Goal: Transaction & Acquisition: Book appointment/travel/reservation

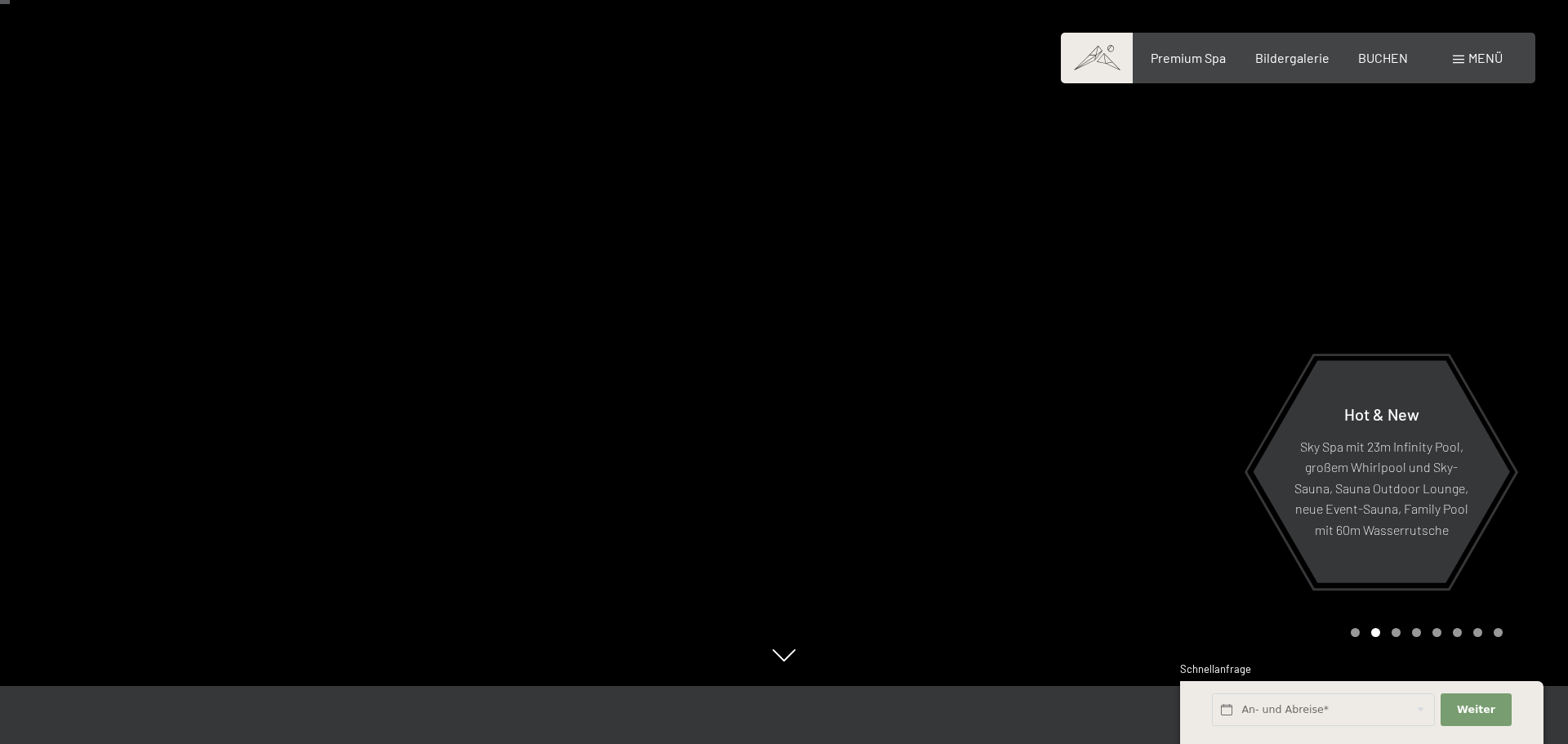
click at [1469, 56] on span "Menü" at bounding box center [1486, 57] width 35 height 16
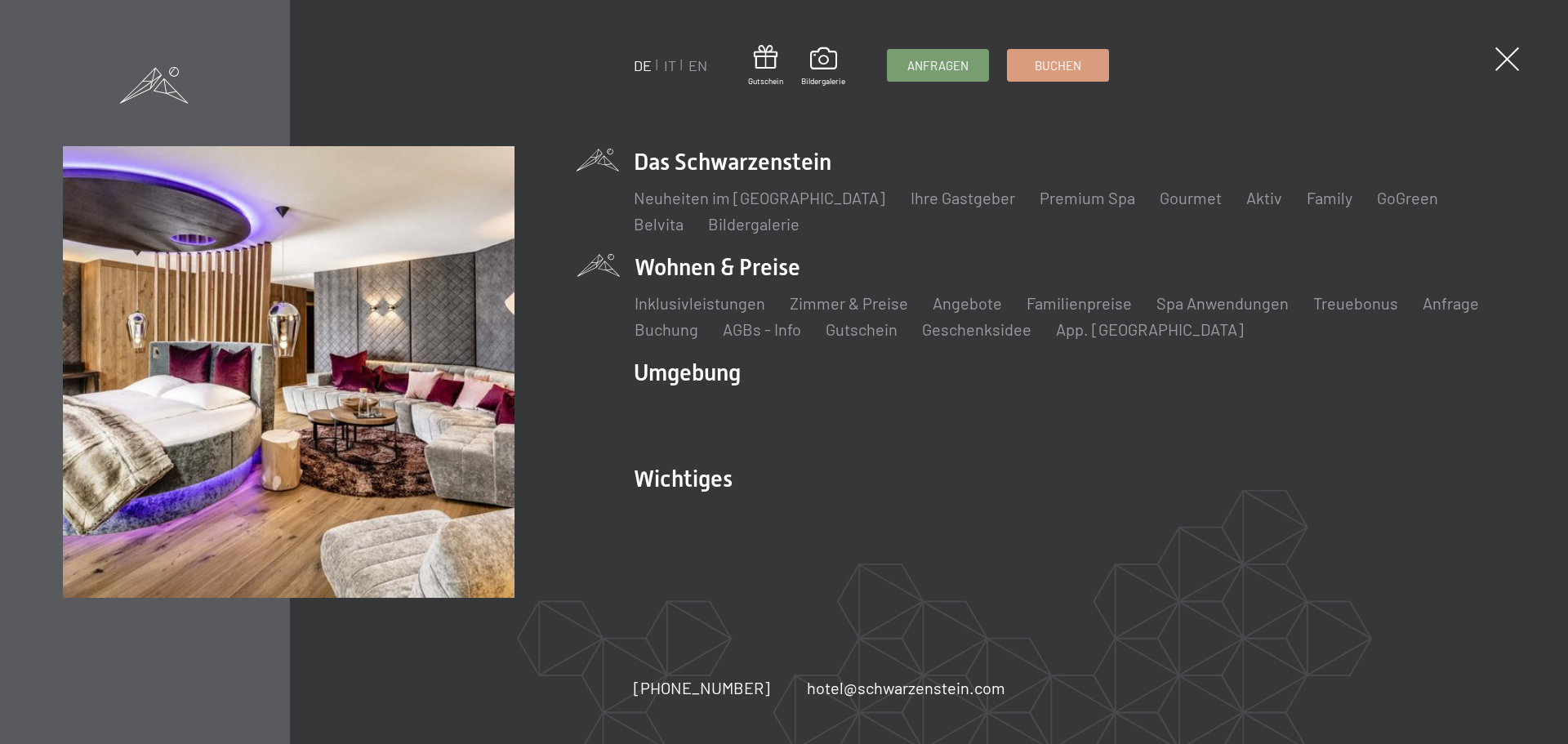
click at [713, 271] on li "Wohnen & Preise Inklusivleistungen Zimmer & Preise Liste Angebote Liste Familie…" at bounding box center [1069, 295] width 871 height 89
click at [826, 310] on link "Zimmer & Preise" at bounding box center [848, 302] width 119 height 20
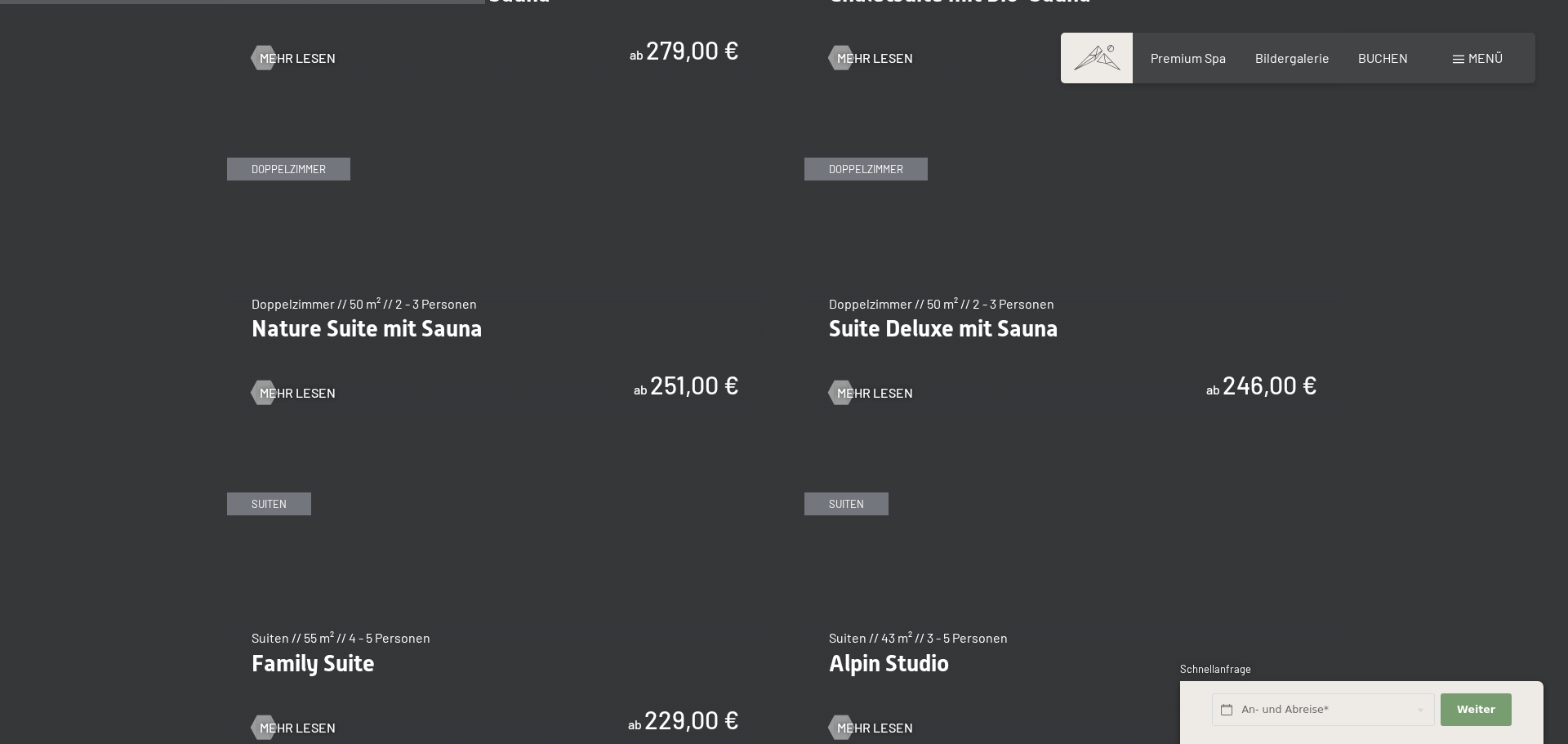
scroll to position [1632, 0]
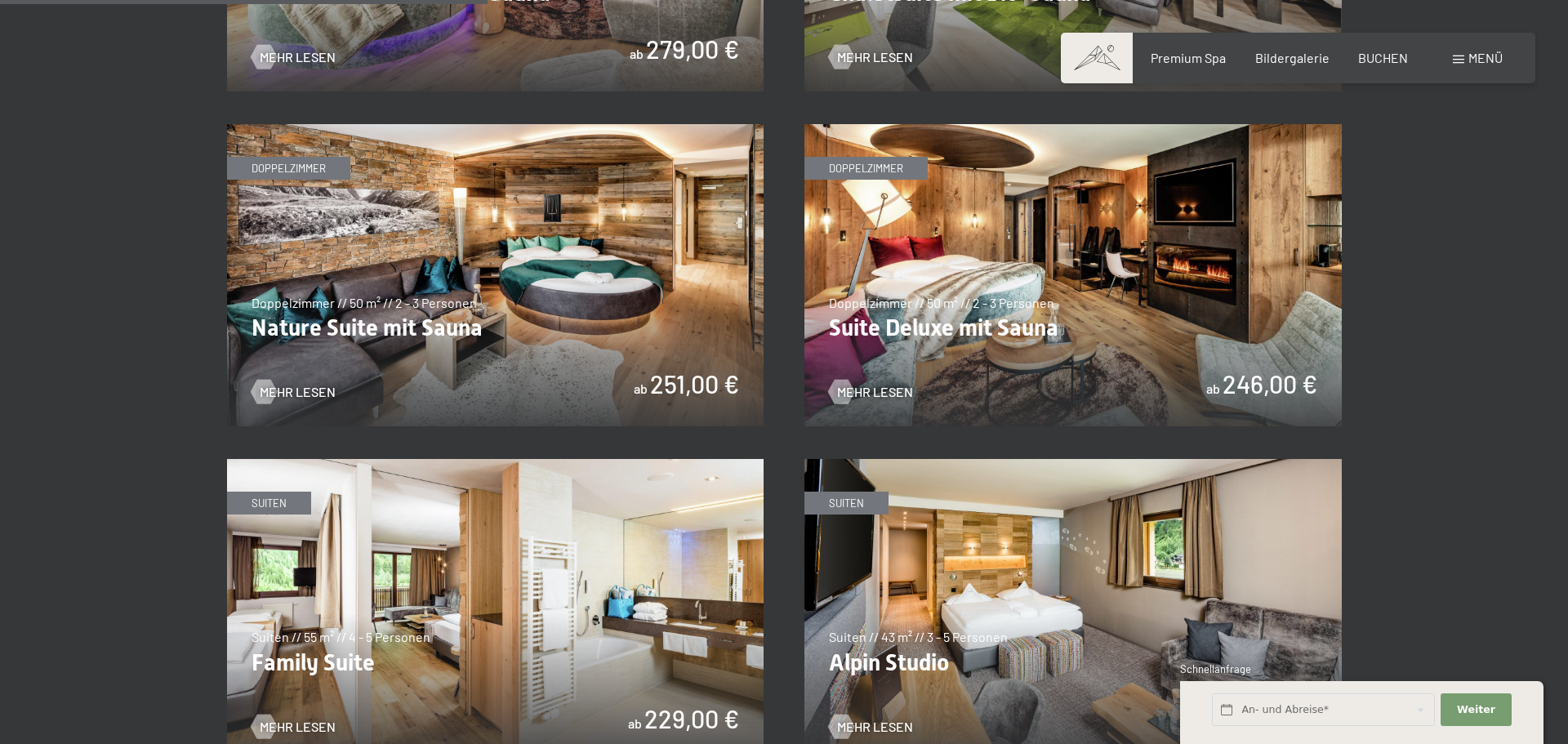
click at [920, 304] on img at bounding box center [1074, 275] width 538 height 302
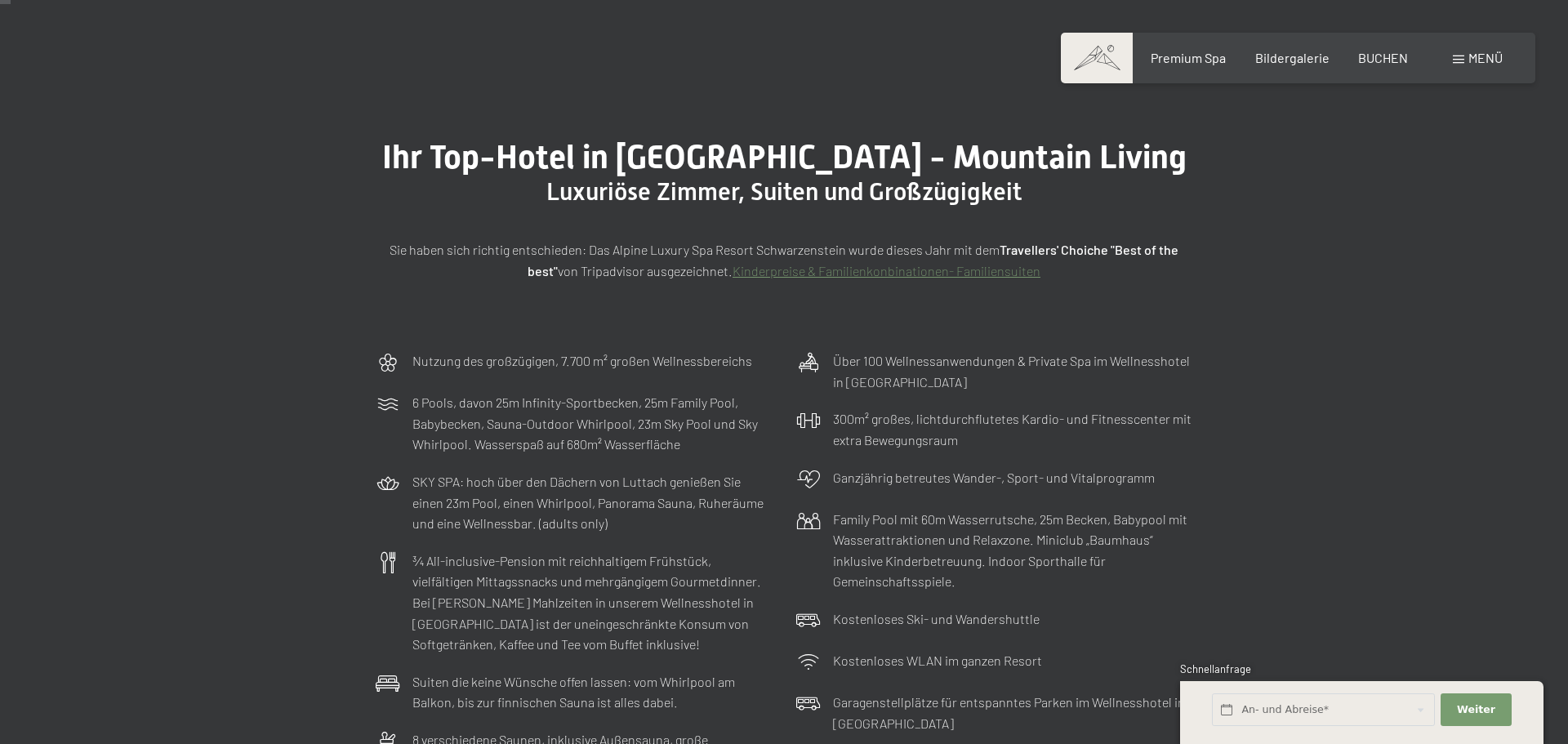
scroll to position [0, 0]
